Goal: Transaction & Acquisition: Purchase product/service

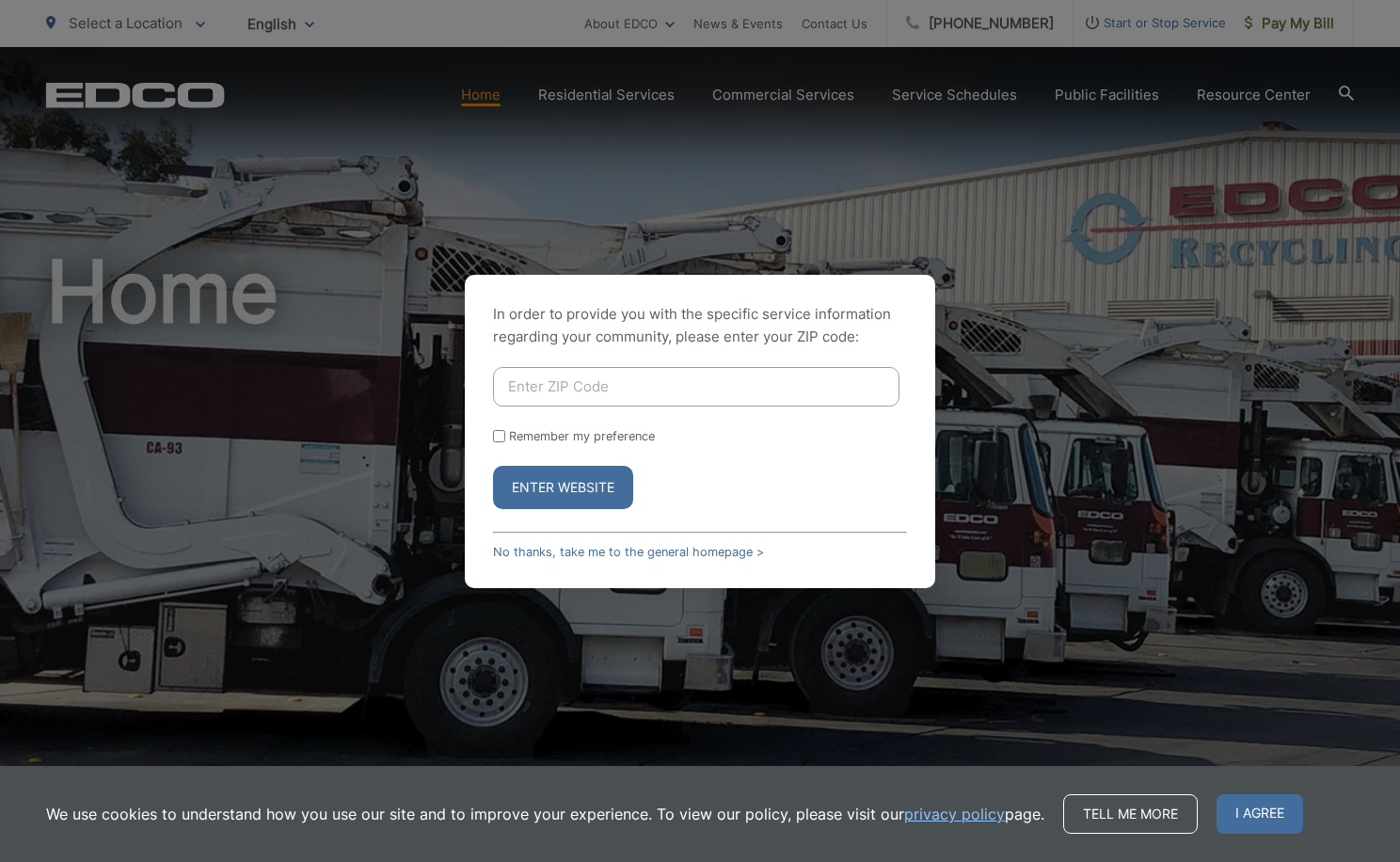
click at [668, 391] on input "Enter ZIP Code" at bounding box center [696, 387] width 407 height 40
type input "92078"
click at [582, 490] on button "Enter Website" at bounding box center [563, 487] width 140 height 44
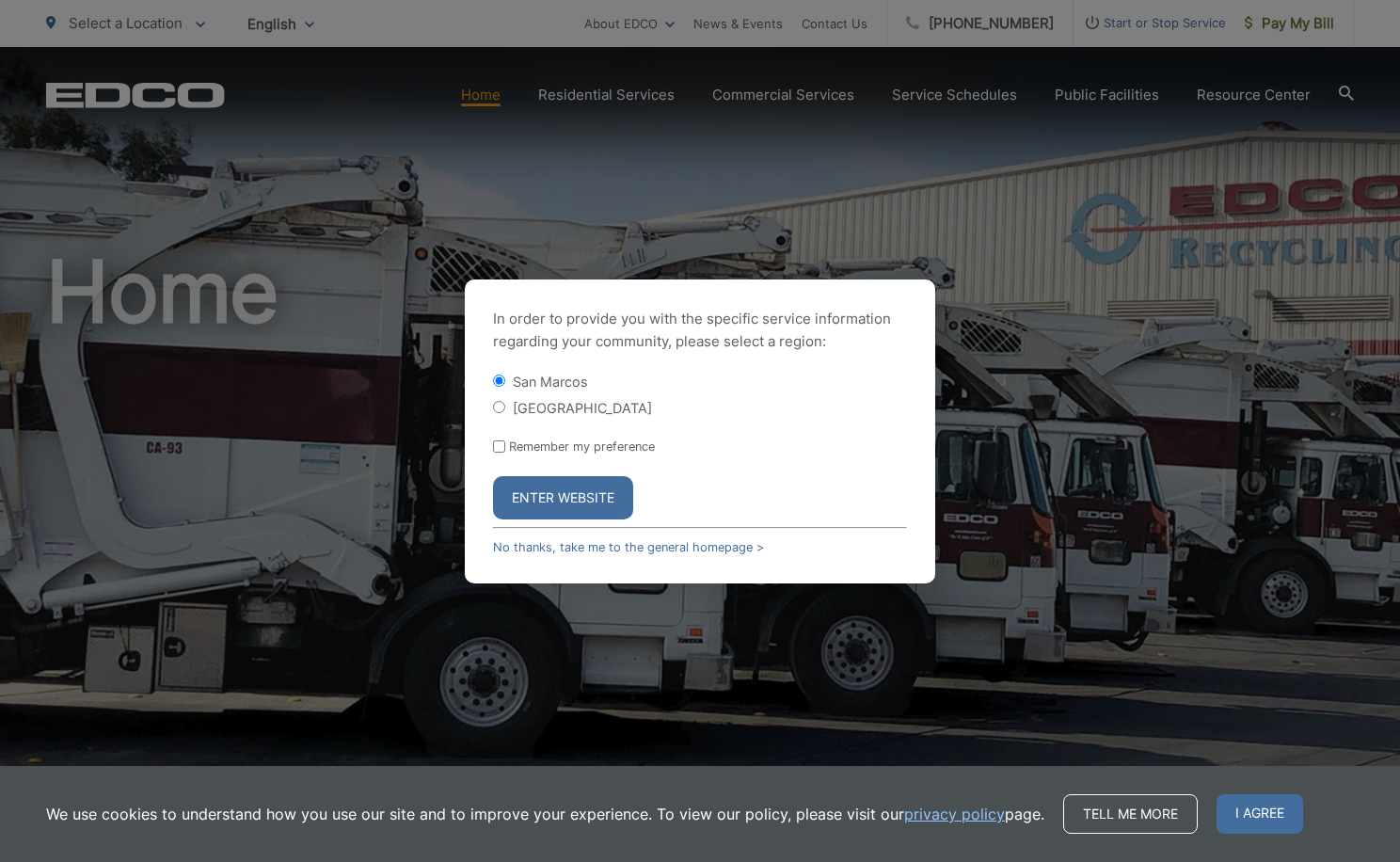
click at [582, 490] on button "Enter Website" at bounding box center [563, 498] width 140 height 44
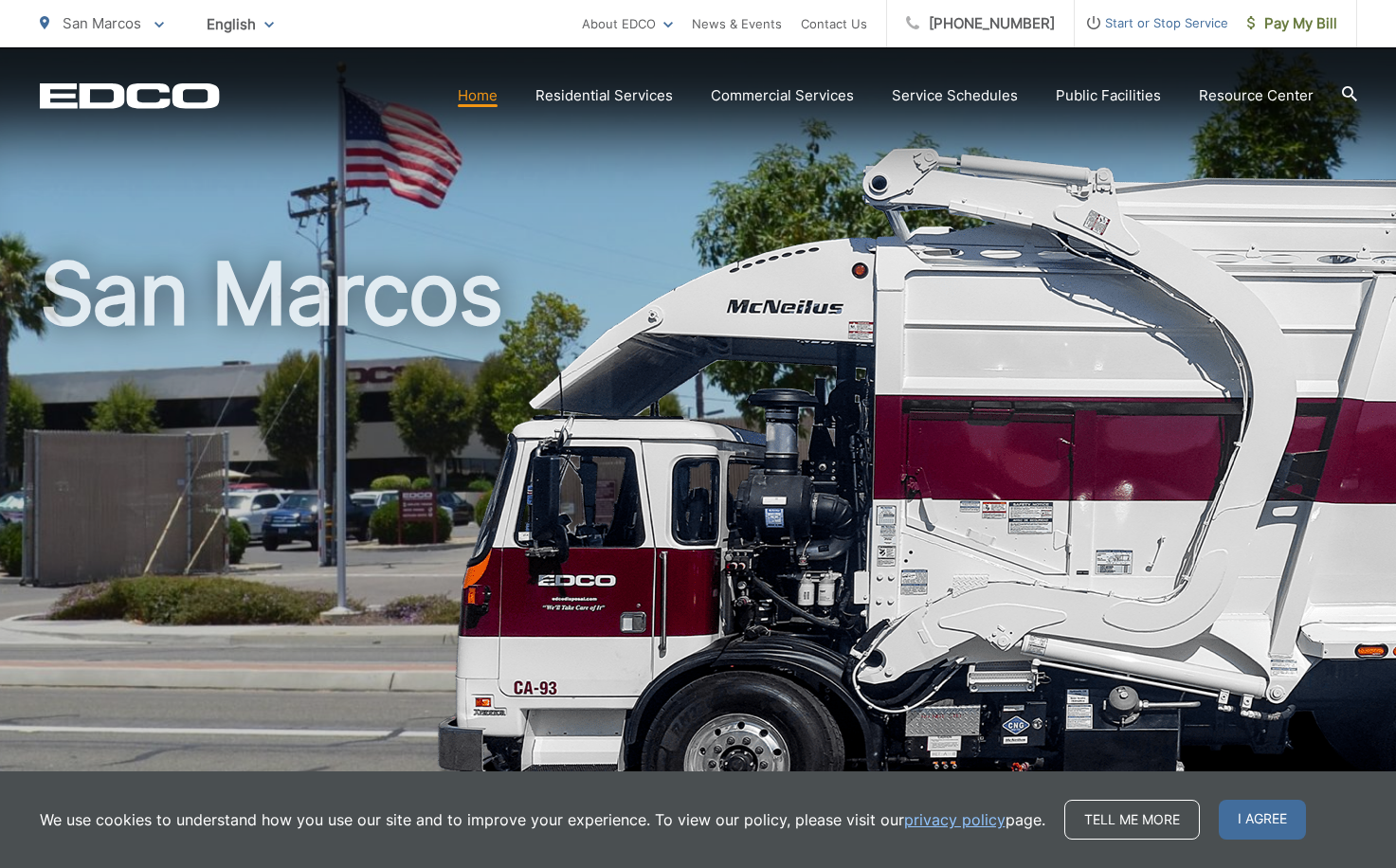
click at [1348, 94] on icon at bounding box center [1349, 94] width 15 height 15
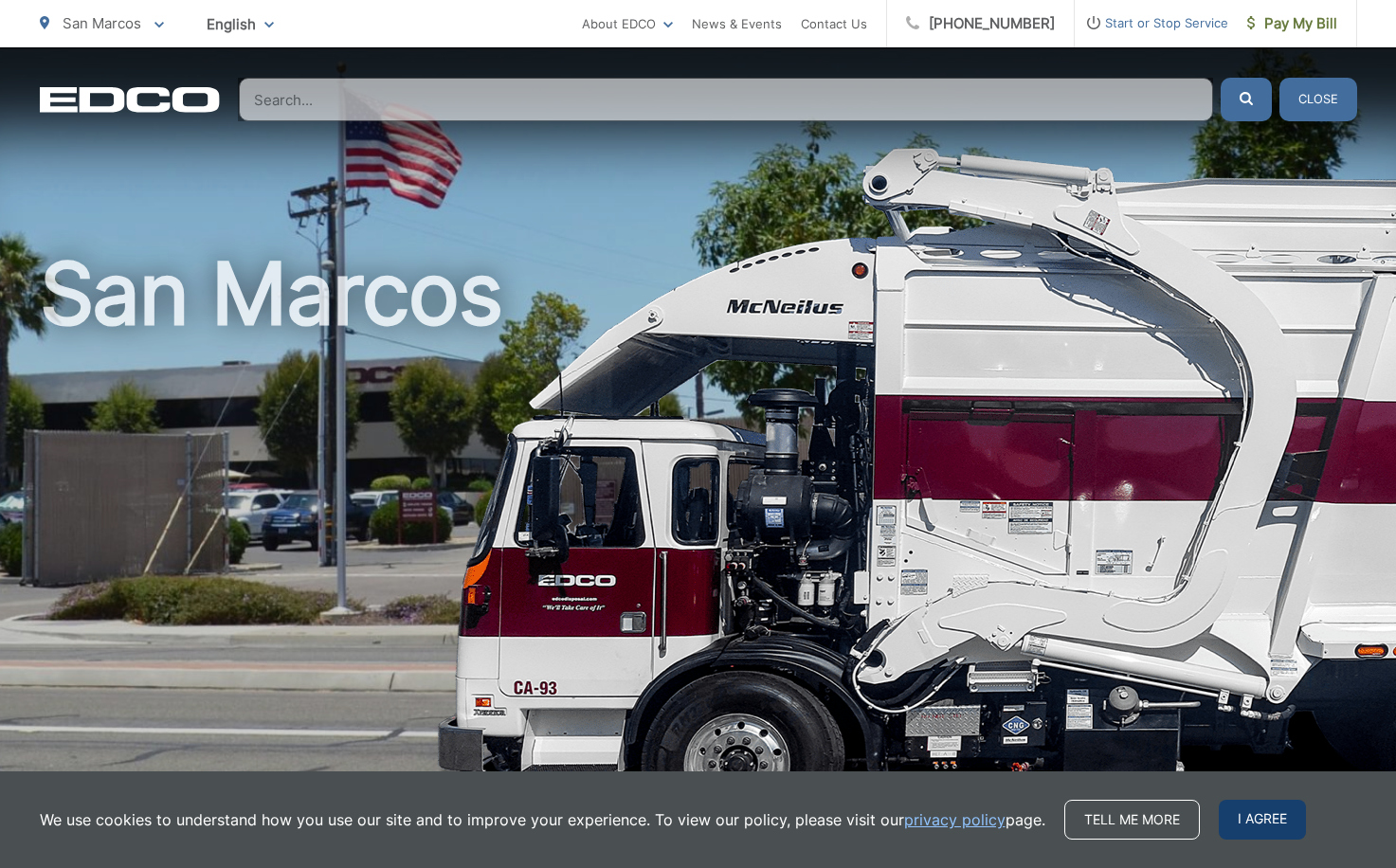
click at [1260, 826] on span "I agree" at bounding box center [1261, 820] width 87 height 40
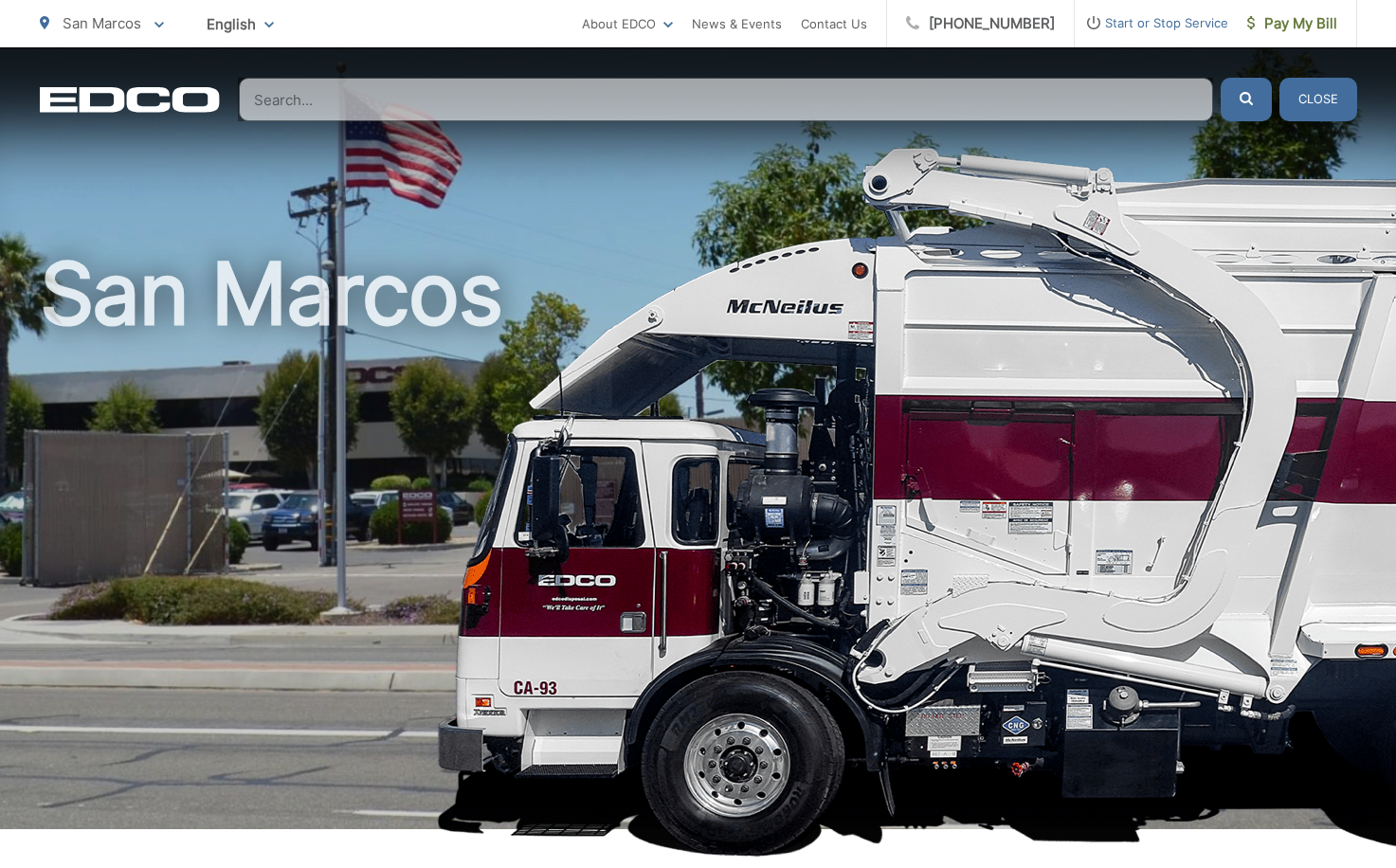
click at [1305, 99] on button "Close" at bounding box center [1318, 99] width 77 height 44
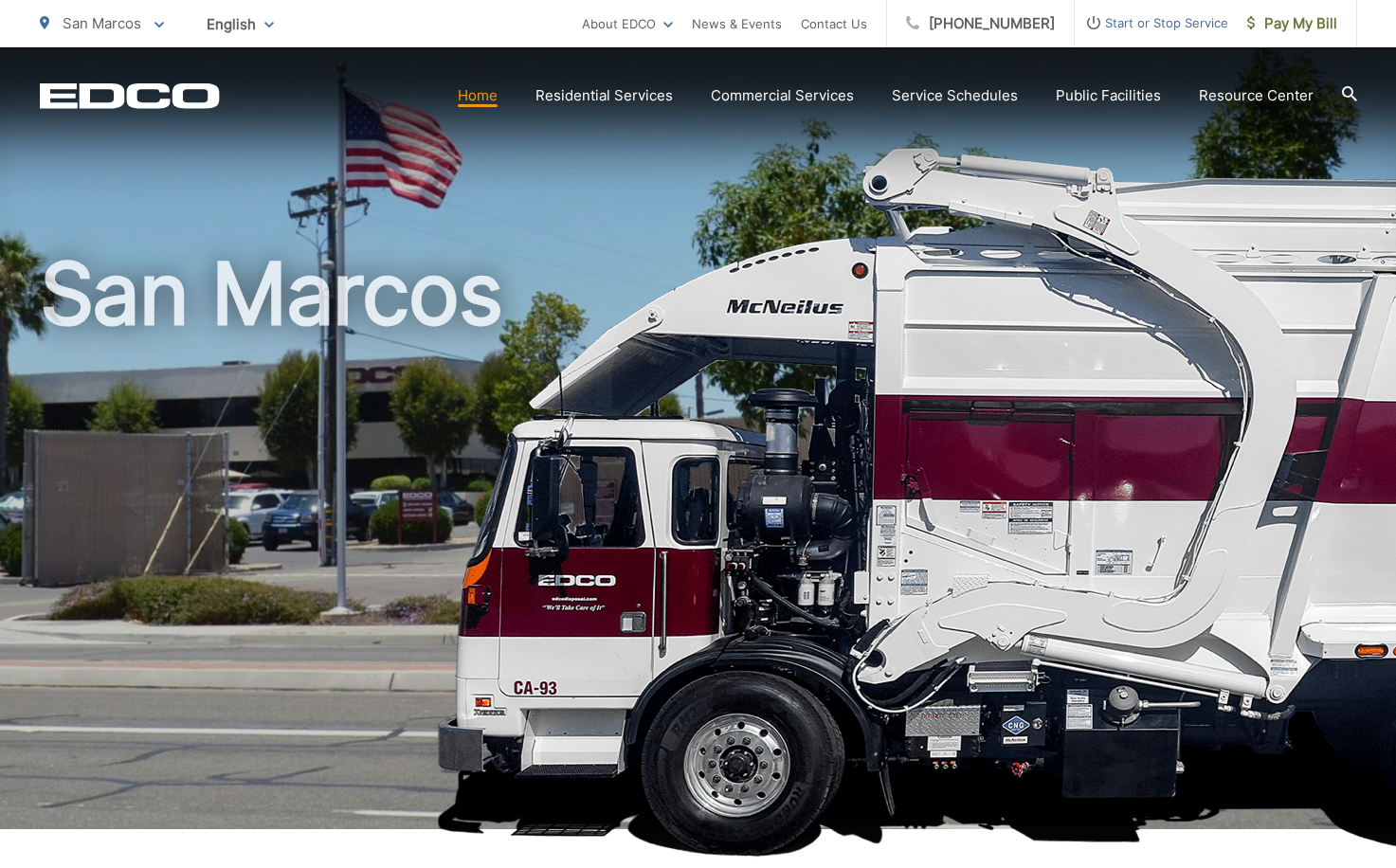
click at [478, 97] on link "Home" at bounding box center [477, 95] width 40 height 23
click at [1306, 32] on span "Pay My Bill" at bounding box center [1292, 24] width 90 height 23
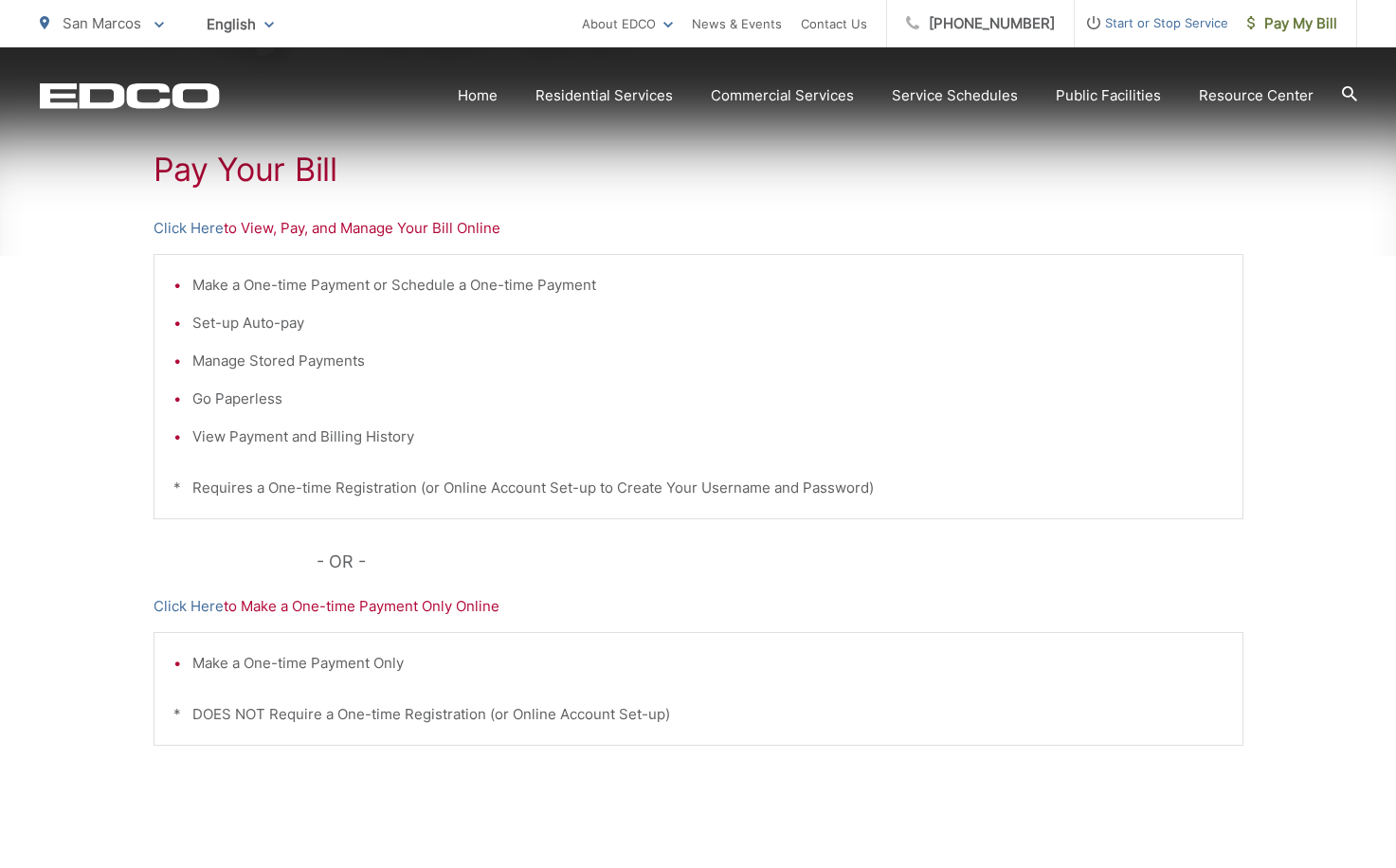
scroll to position [379, 0]
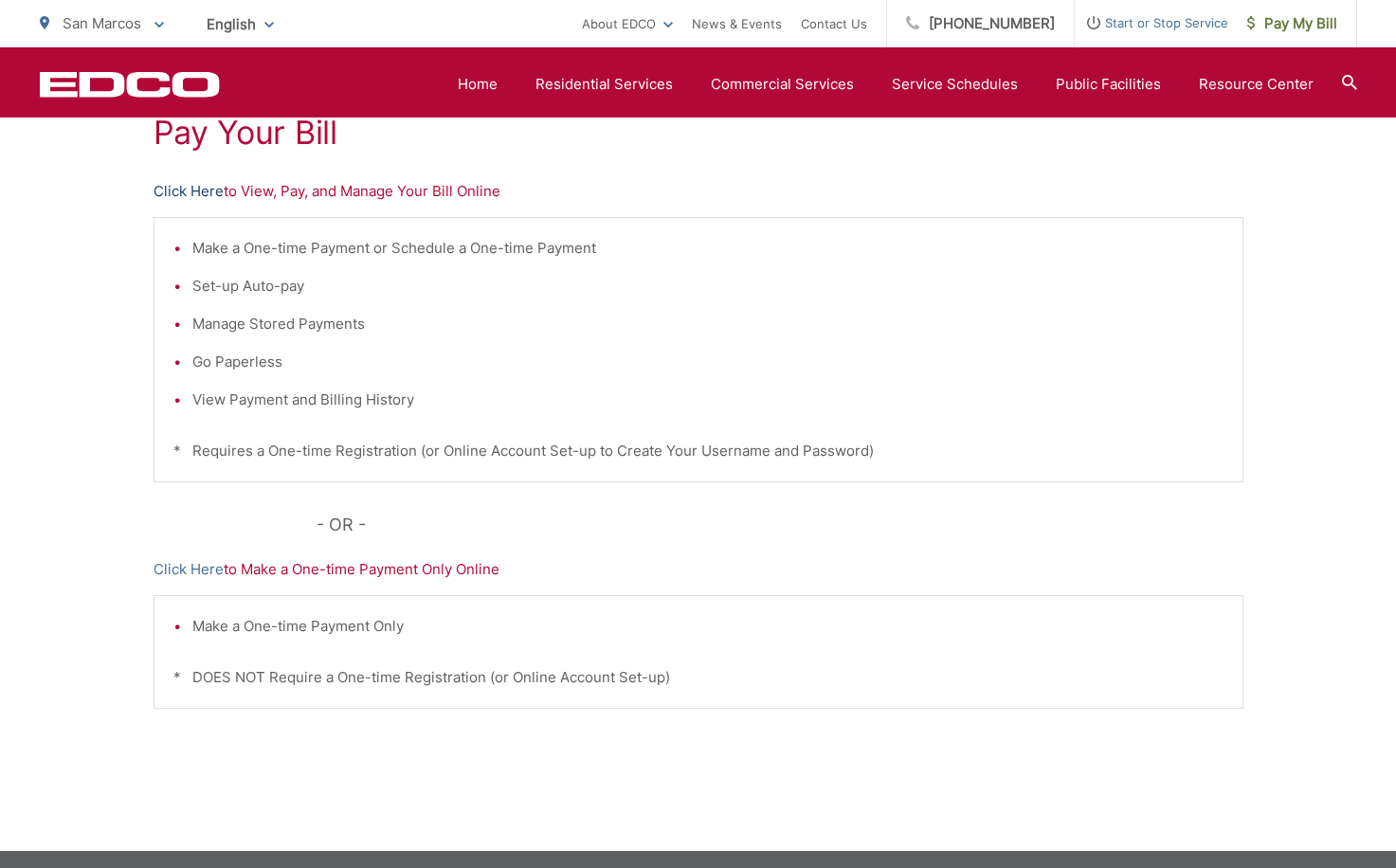
click at [201, 196] on link "Click Here" at bounding box center [188, 192] width 70 height 23
click at [197, 194] on link "Click Here" at bounding box center [188, 192] width 70 height 23
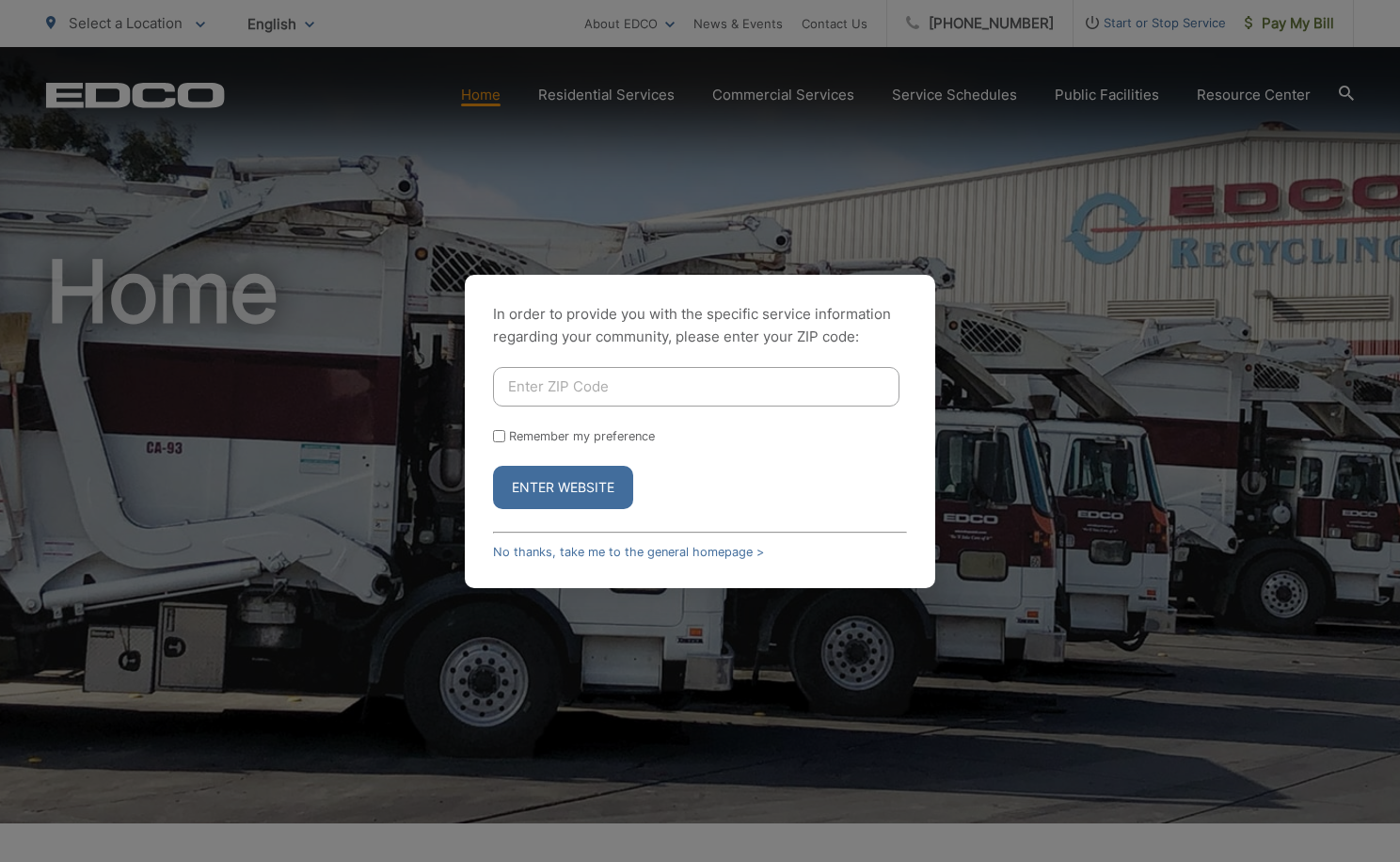
click at [647, 392] on input "Enter ZIP Code" at bounding box center [696, 387] width 407 height 40
type input "92078"
click at [554, 487] on button "Enter Website" at bounding box center [563, 487] width 140 height 44
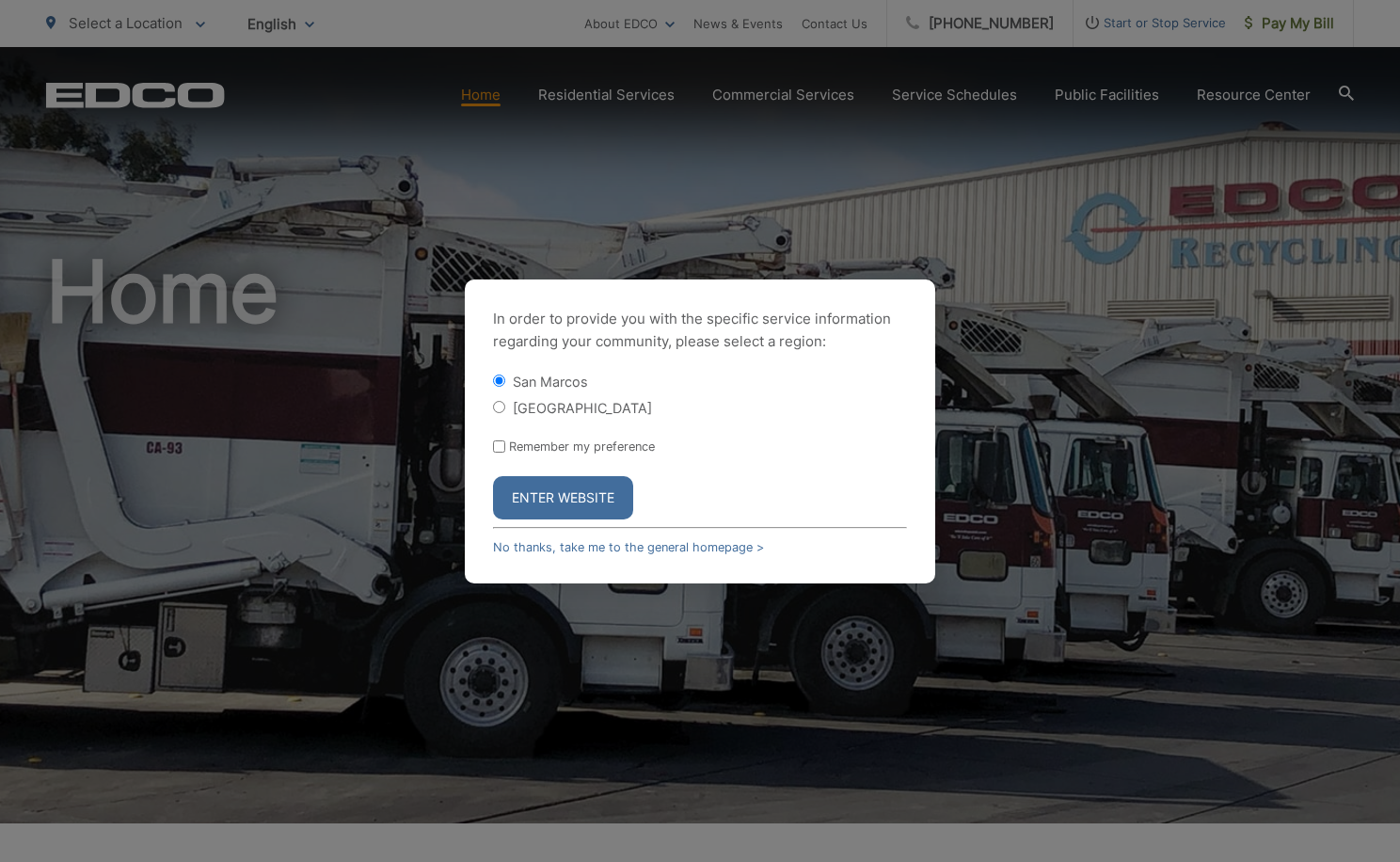
click at [557, 487] on button "Enter Website" at bounding box center [563, 498] width 140 height 44
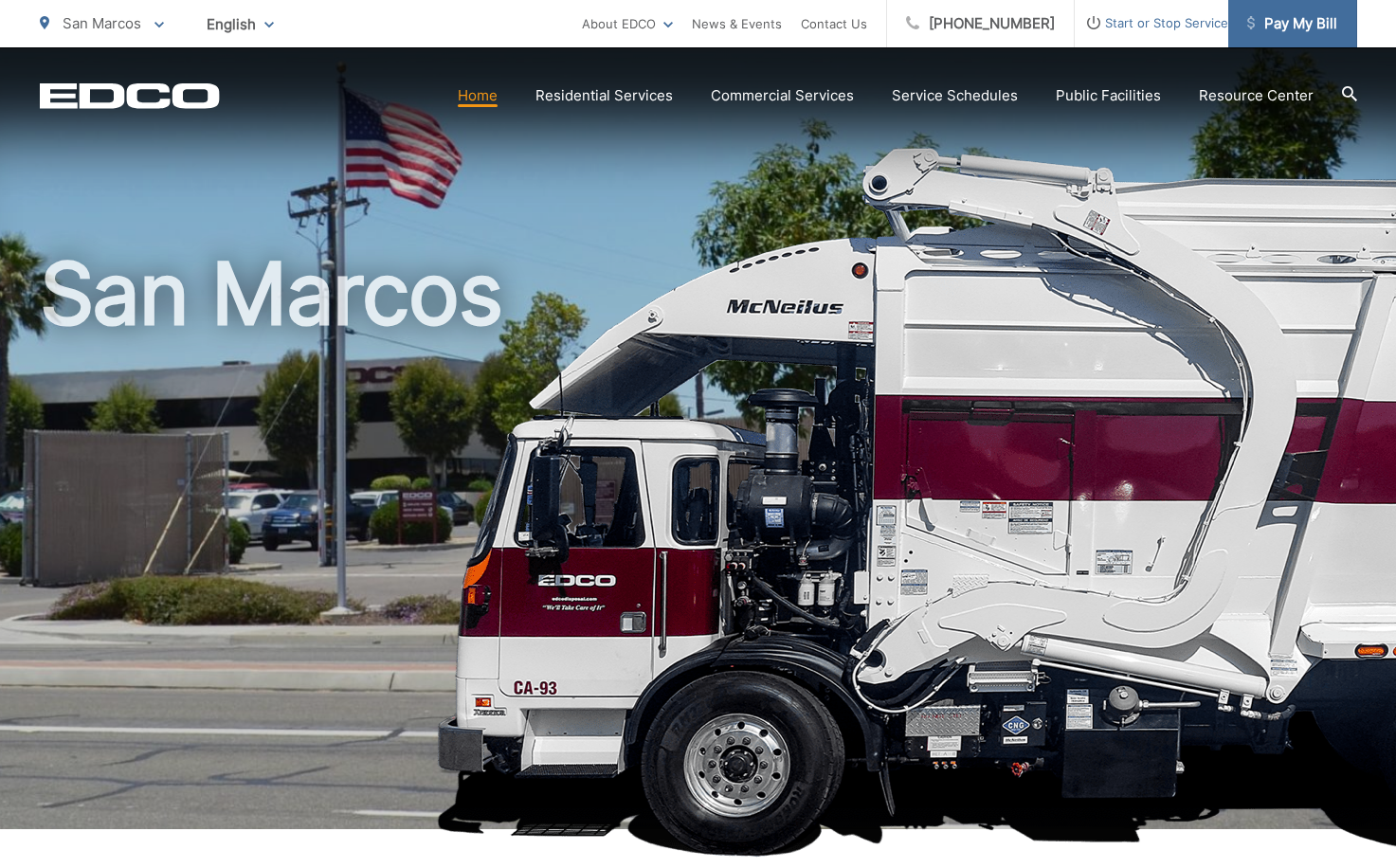
click at [1291, 28] on span "Pay My Bill" at bounding box center [1292, 24] width 90 height 23
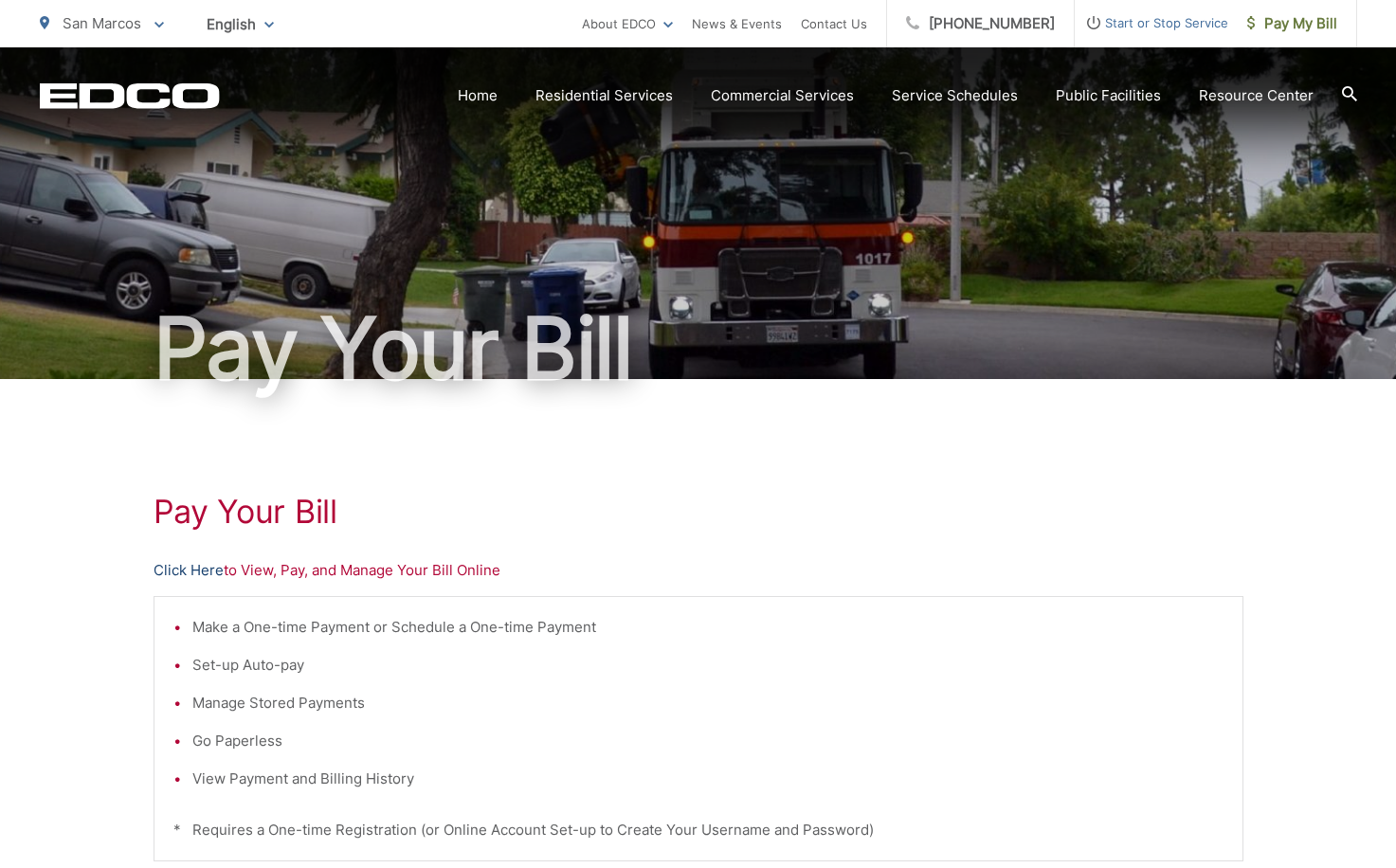
click at [211, 574] on link "Click Here" at bounding box center [188, 571] width 70 height 23
